Goal: Register for event/course

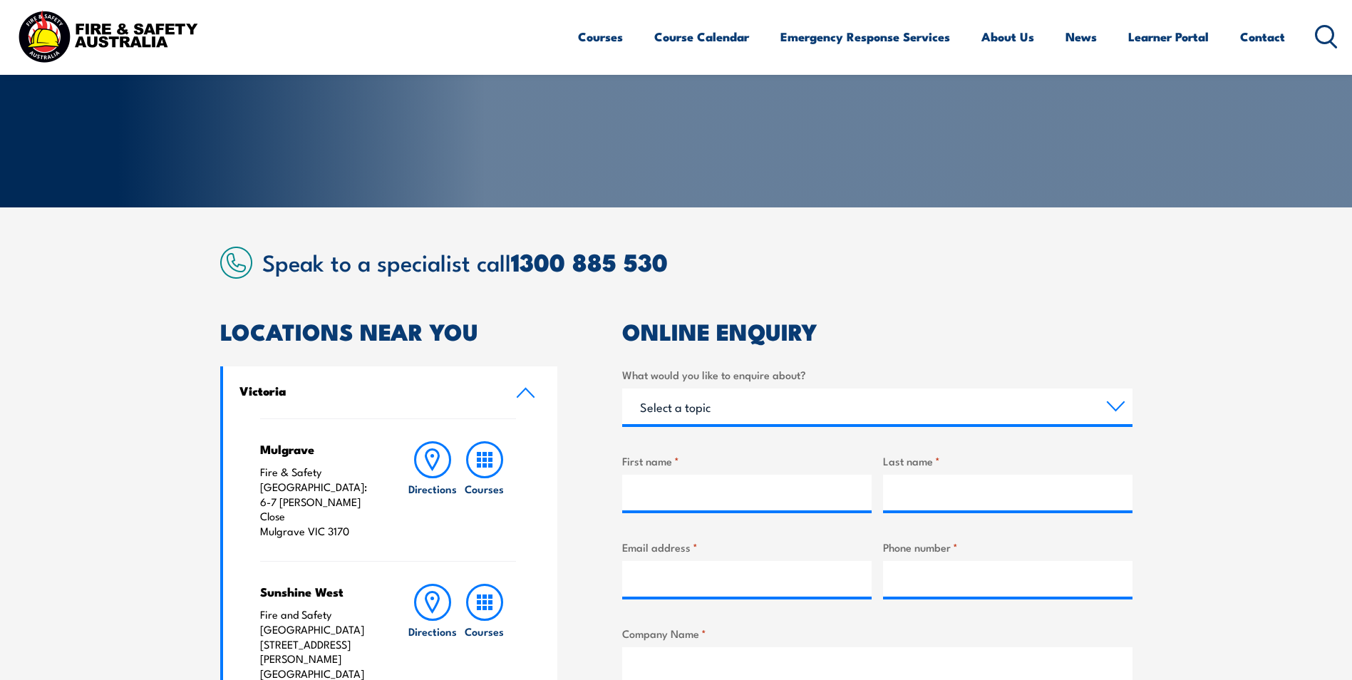
scroll to position [214, 0]
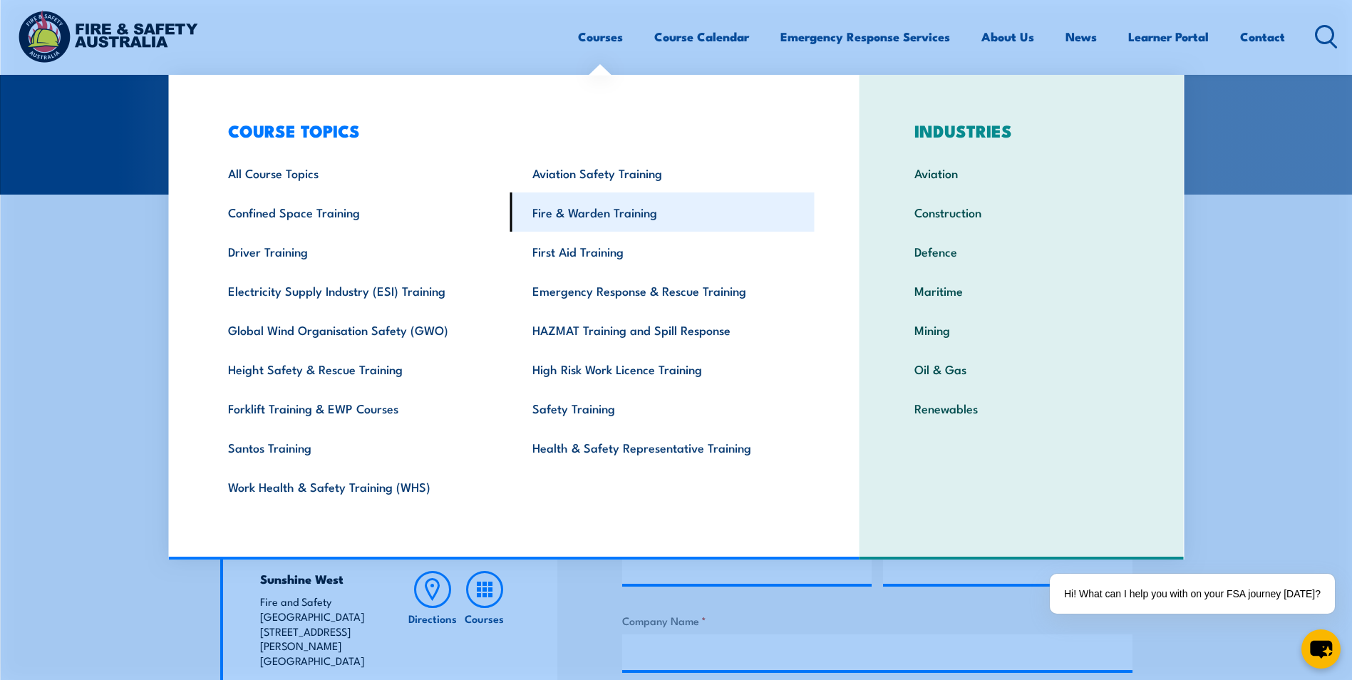
click at [611, 212] on link "Fire & Warden Training" at bounding box center [662, 211] width 304 height 39
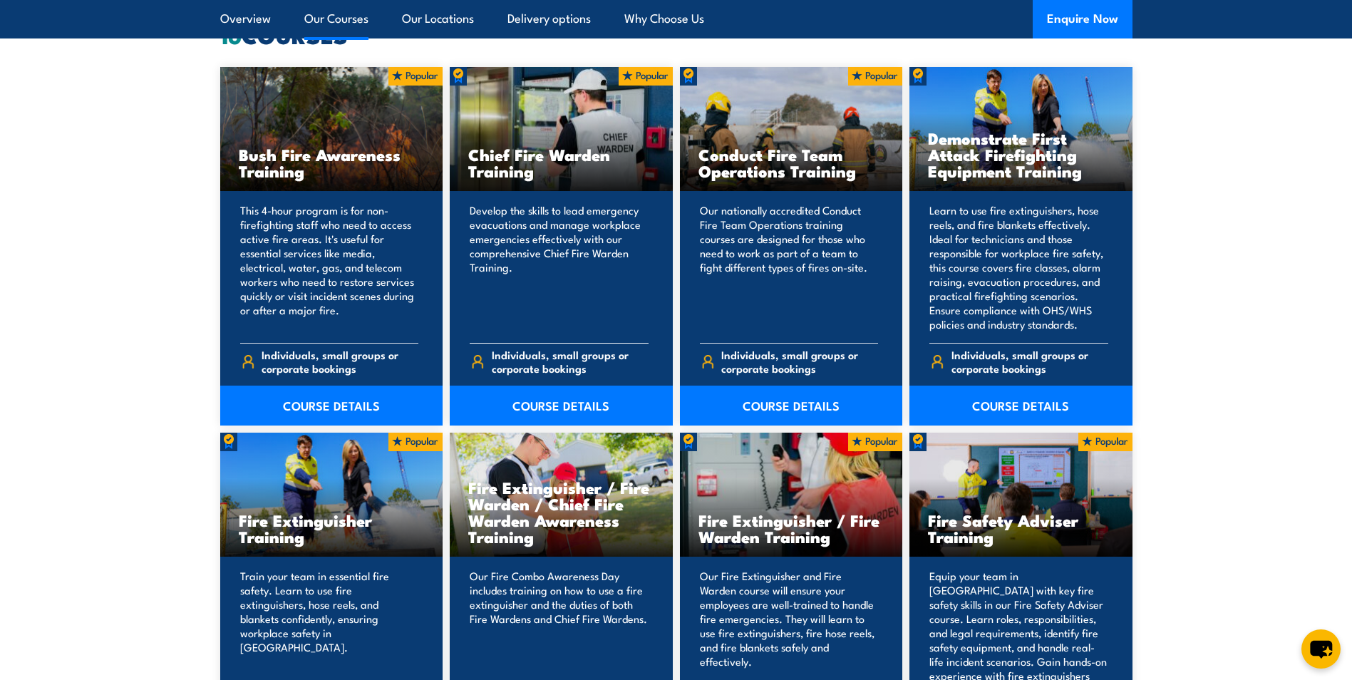
scroll to position [1211, 0]
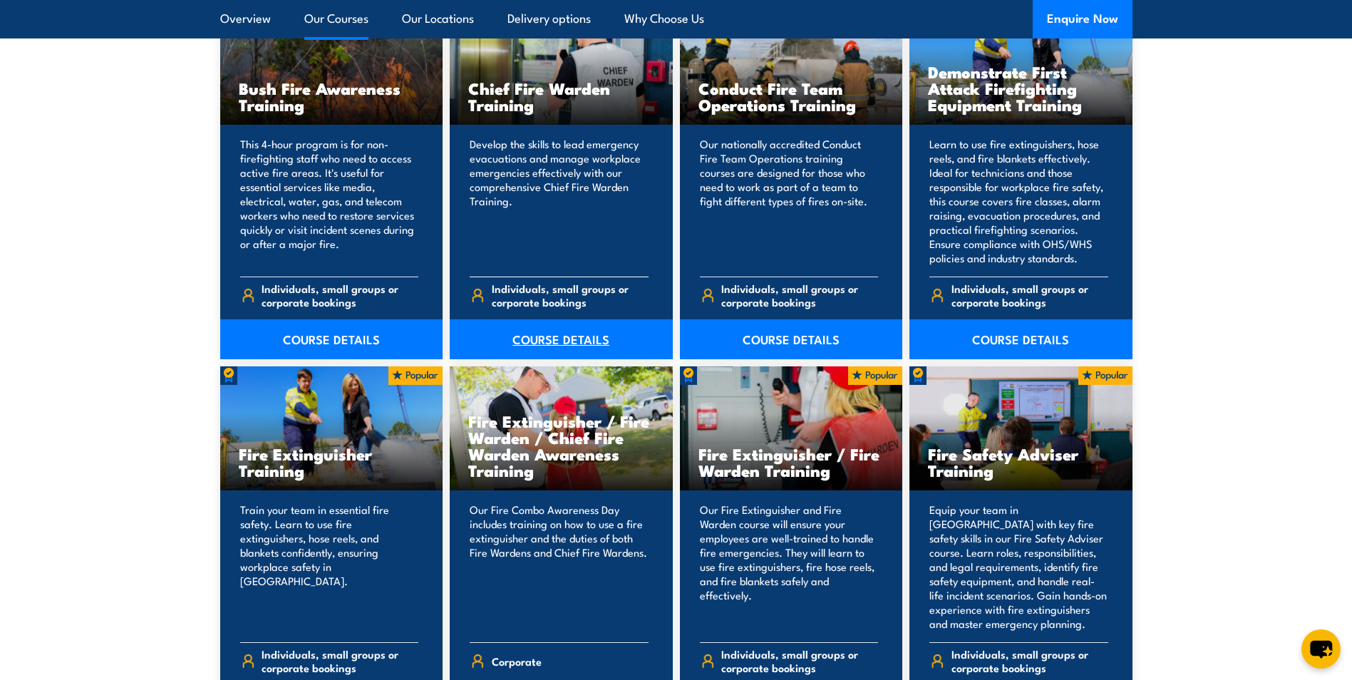
click at [559, 340] on link "COURSE DETAILS" at bounding box center [561, 339] width 223 height 40
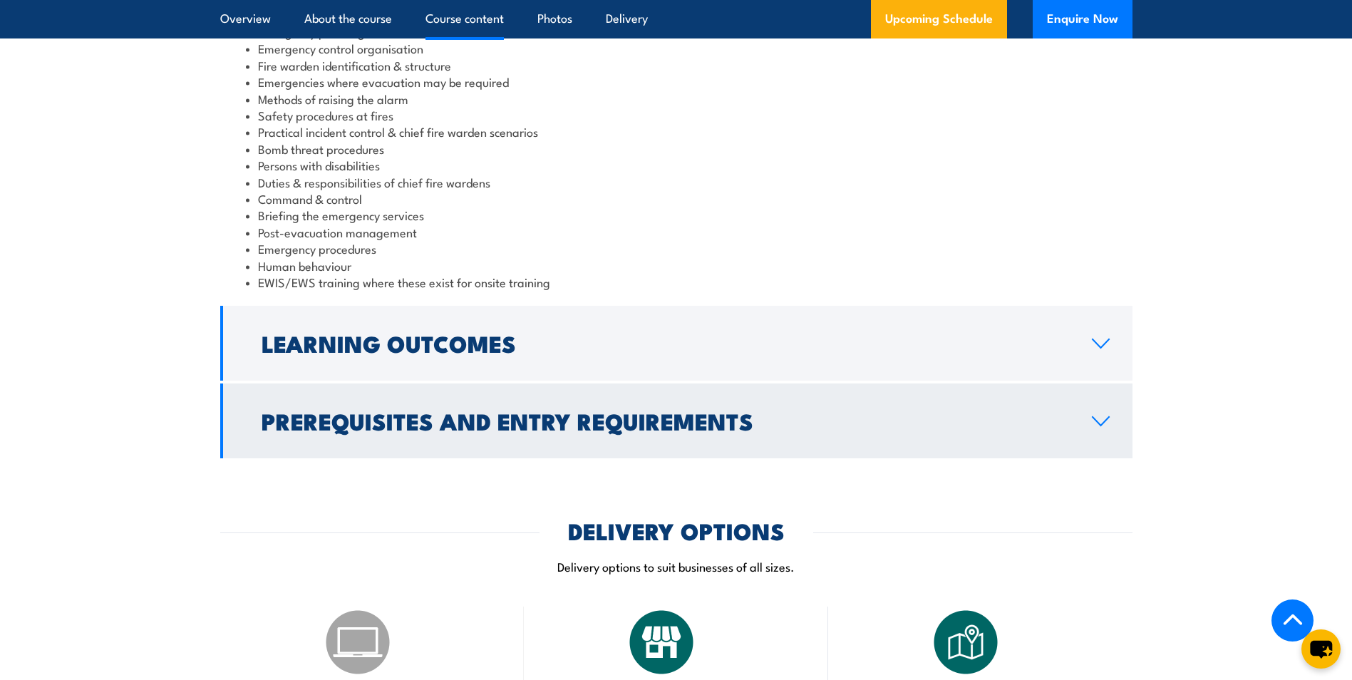
scroll to position [1497, 0]
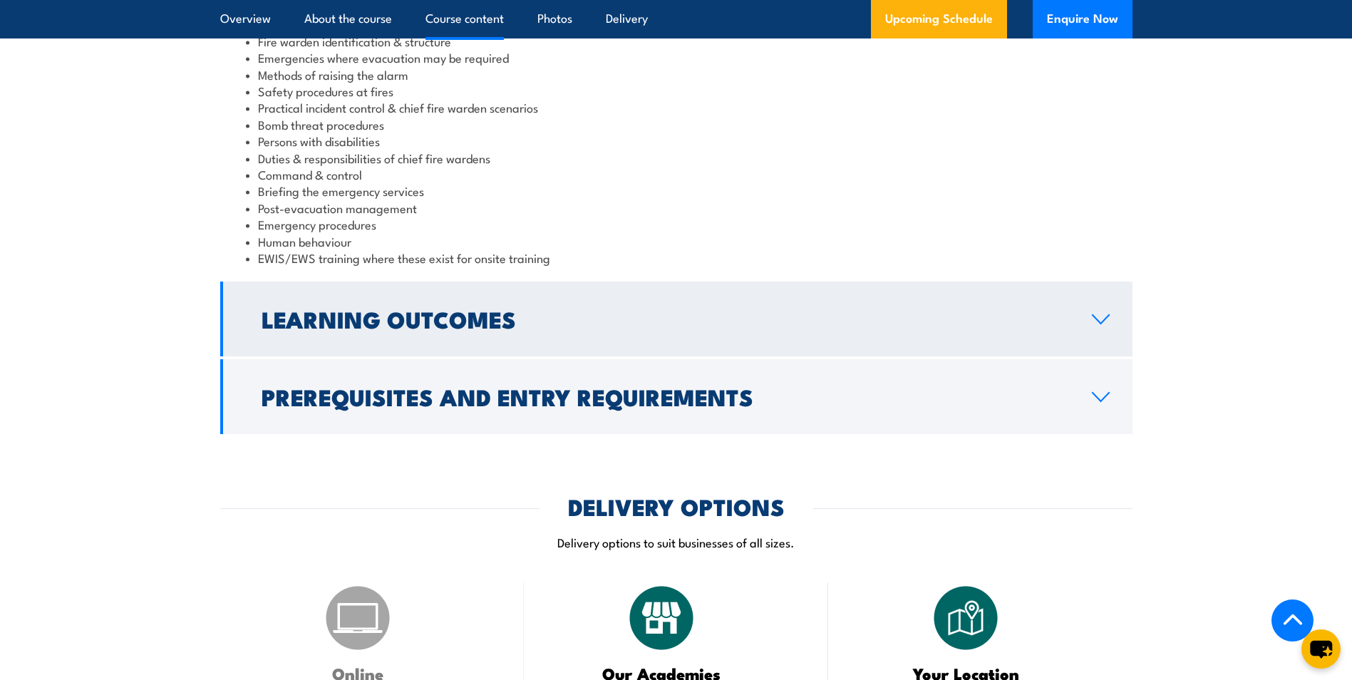
click at [1100, 323] on icon at bounding box center [1100, 319] width 16 height 9
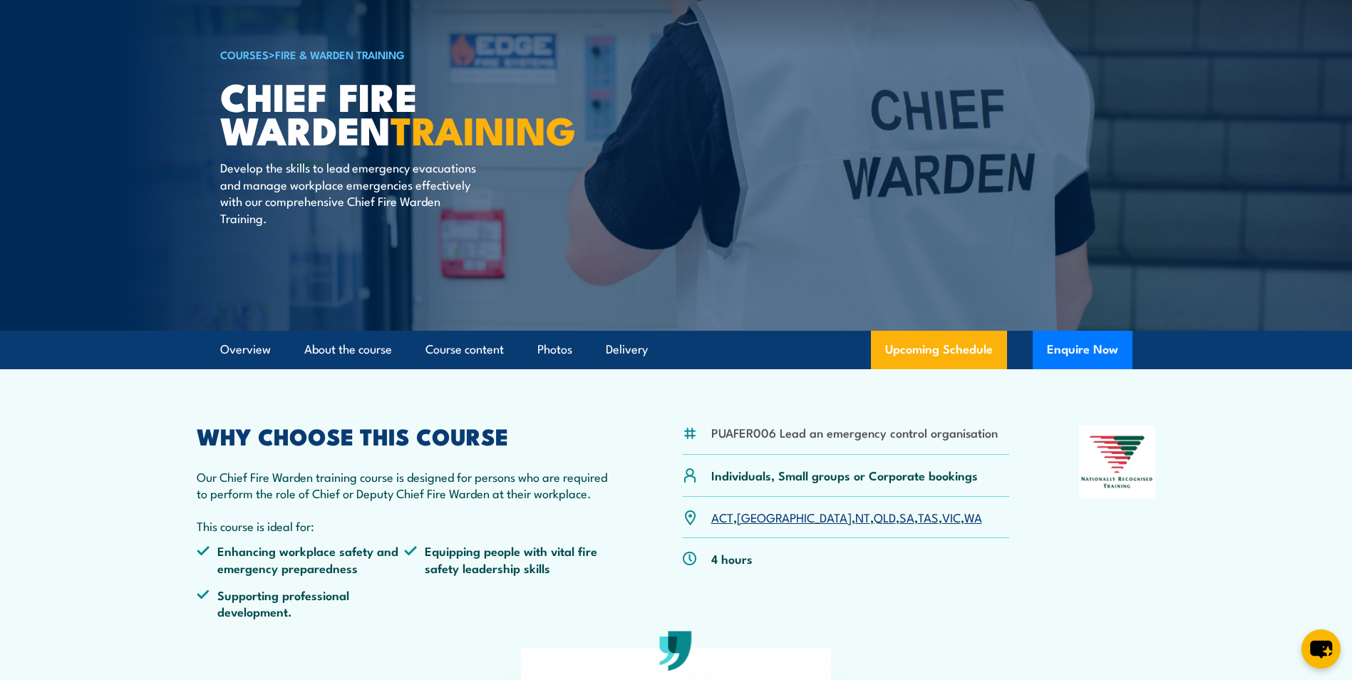
scroll to position [56, 0]
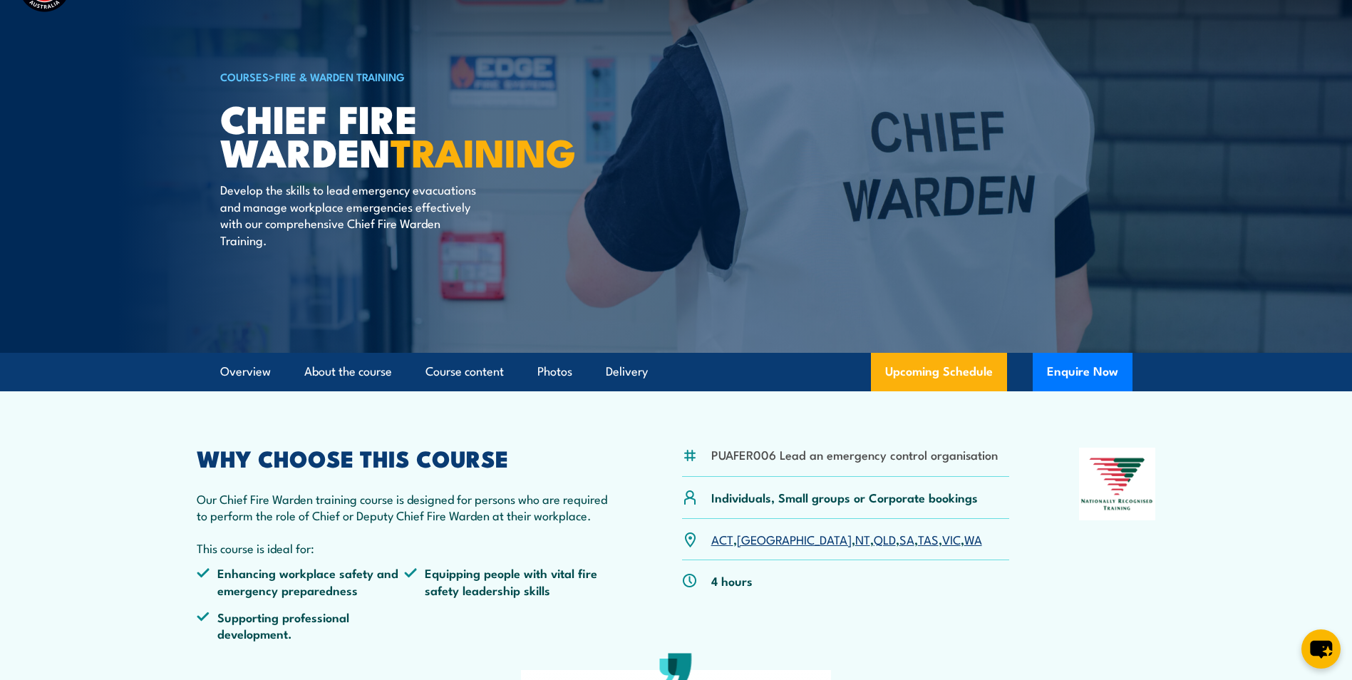
click at [964, 542] on link "WA" at bounding box center [973, 538] width 18 height 17
